Goal: Participate in discussion: Engage in conversation with other users on a specific topic

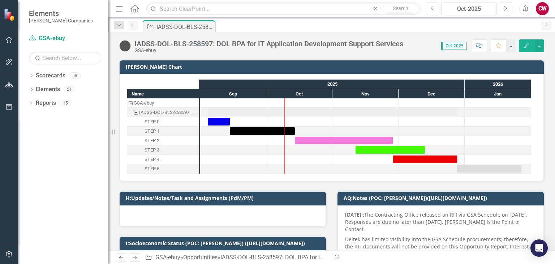
click at [483, 48] on button "Comment" at bounding box center [480, 45] width 16 height 13
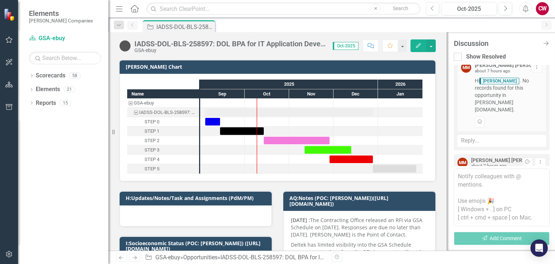
scroll to position [150, 0]
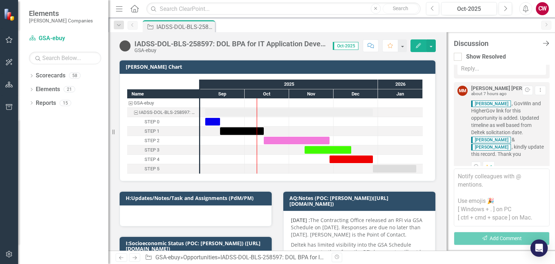
click at [544, 44] on icon "Close Discussion Bar" at bounding box center [546, 43] width 9 height 7
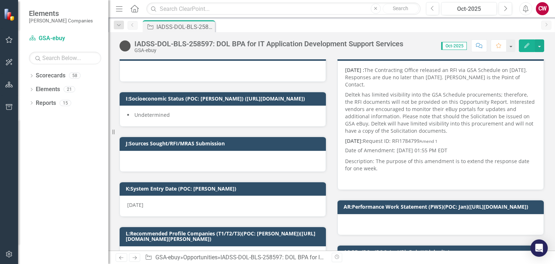
scroll to position [36, 0]
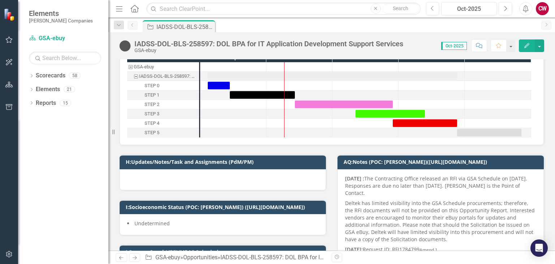
click at [219, 180] on div at bounding box center [223, 179] width 206 height 21
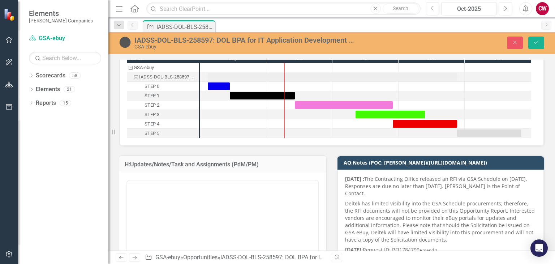
scroll to position [0, 0]
click at [164, 205] on p "Rich Text Area. Press ALT-0 for help." at bounding box center [223, 203] width 188 height 9
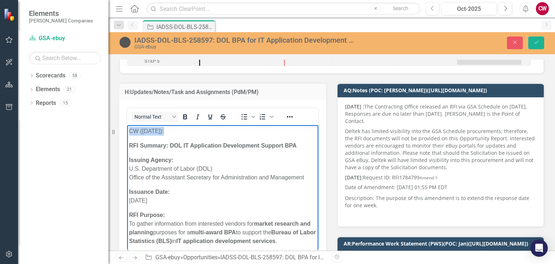
drag, startPoint x: 170, startPoint y: 131, endPoint x: 76, endPoint y: 131, distance: 94.4
click at [193, 115] on icon "Italic" at bounding box center [197, 116] width 9 height 9
click at [187, 117] on icon "Bold" at bounding box center [185, 116] width 4 height 5
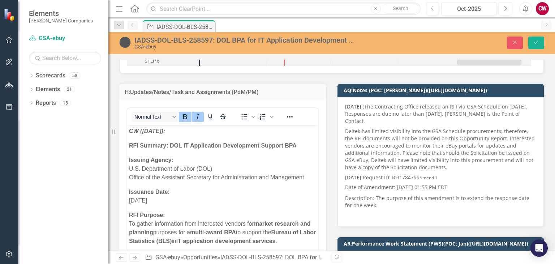
click at [200, 122] on div "Normal Text" at bounding box center [180, 117] width 107 height 14
click at [198, 116] on icon "Italic" at bounding box center [197, 116] width 9 height 9
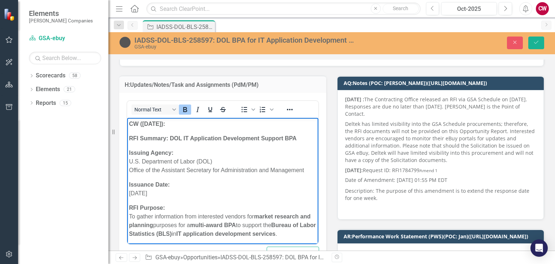
scroll to position [145, 0]
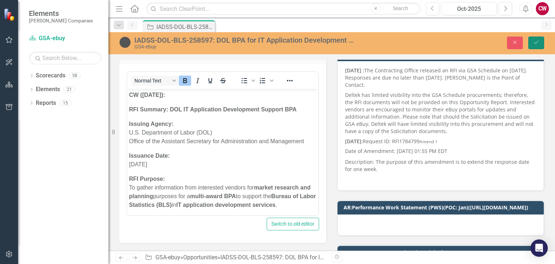
click at [537, 41] on icon "Save" at bounding box center [536, 42] width 7 height 5
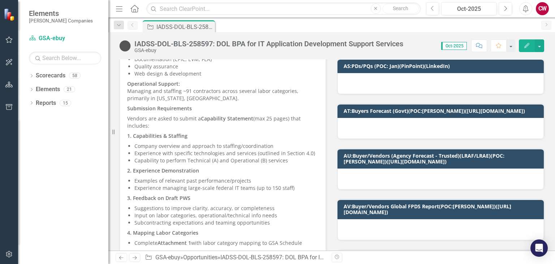
scroll to position [325, 0]
